Goal: Transaction & Acquisition: Book appointment/travel/reservation

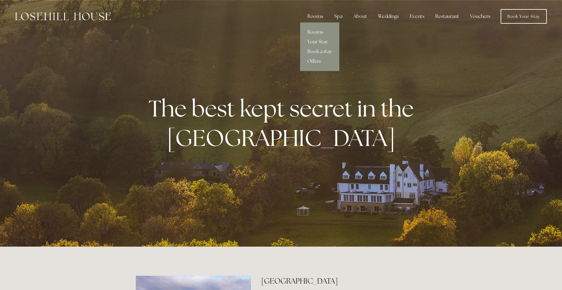
click at [315, 31] on link "Rooms" at bounding box center [319, 32] width 39 height 10
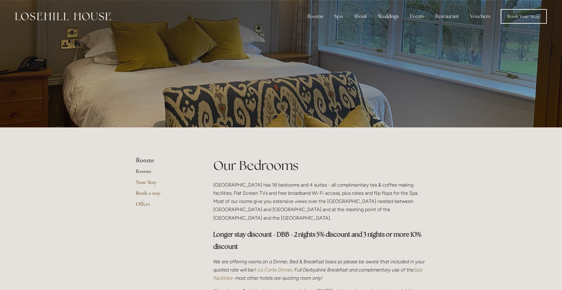
scroll to position [91, 0]
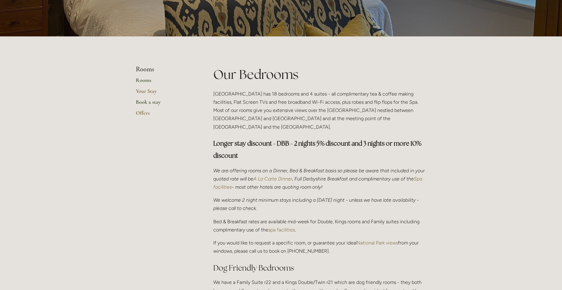
click at [151, 106] on link "Book a stay" at bounding box center [165, 104] width 58 height 11
